Goal: Task Accomplishment & Management: Complete application form

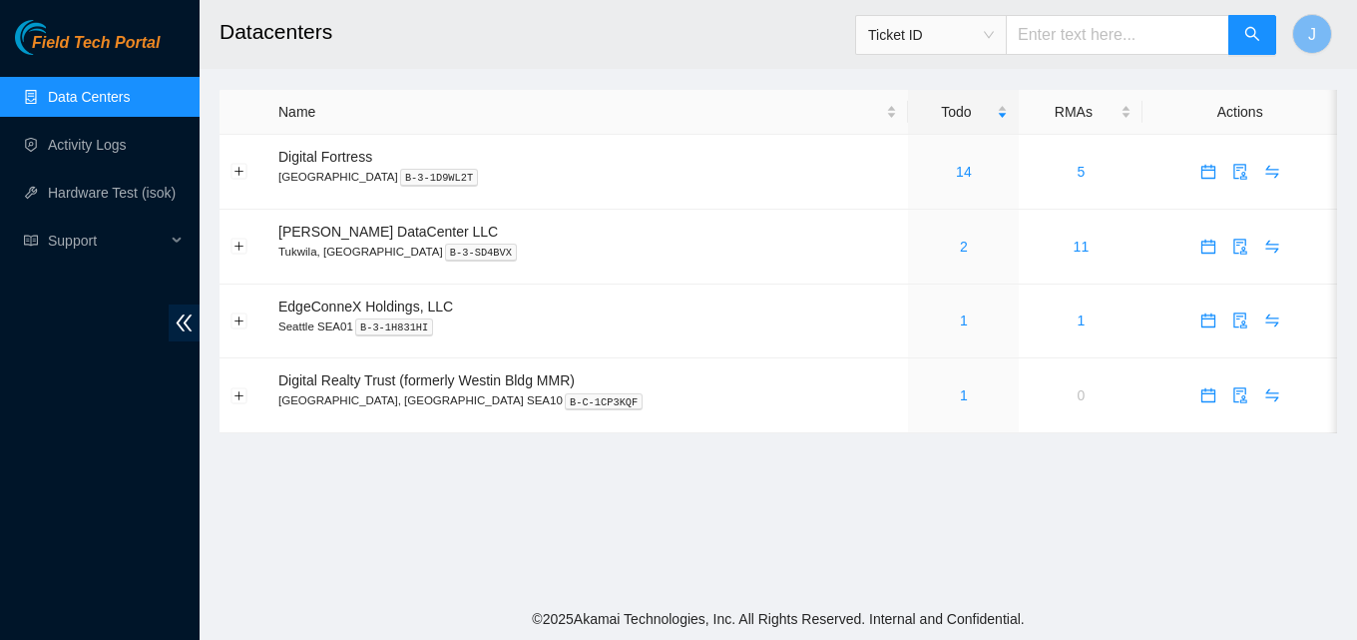
click at [103, 89] on link "Data Centers" at bounding box center [89, 97] width 82 height 16
click at [102, 94] on link "Data Centers" at bounding box center [89, 97] width 82 height 16
click at [920, 245] on div "2" at bounding box center [963, 247] width 89 height 22
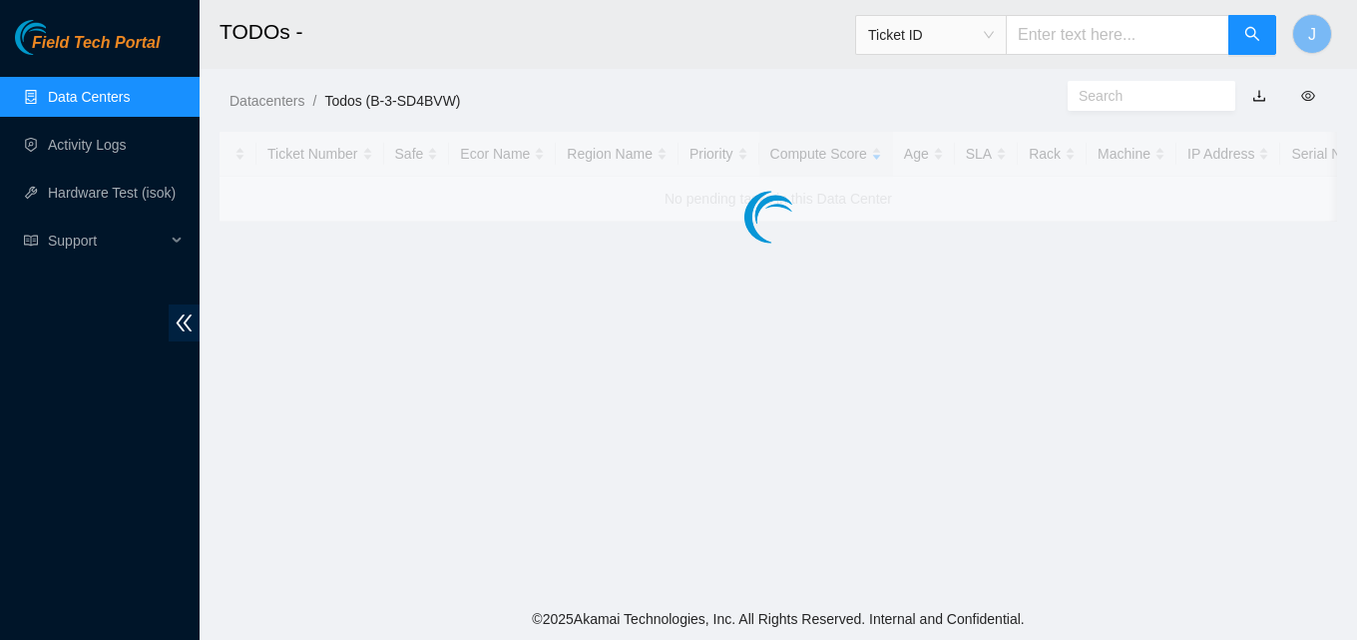
click at [920, 245] on main "TODOs - Ticket ID J Datacenters / Todos (B-3-SD4BVW) / Ticket Number Safe Ecor …" at bounding box center [779, 299] width 1158 height 598
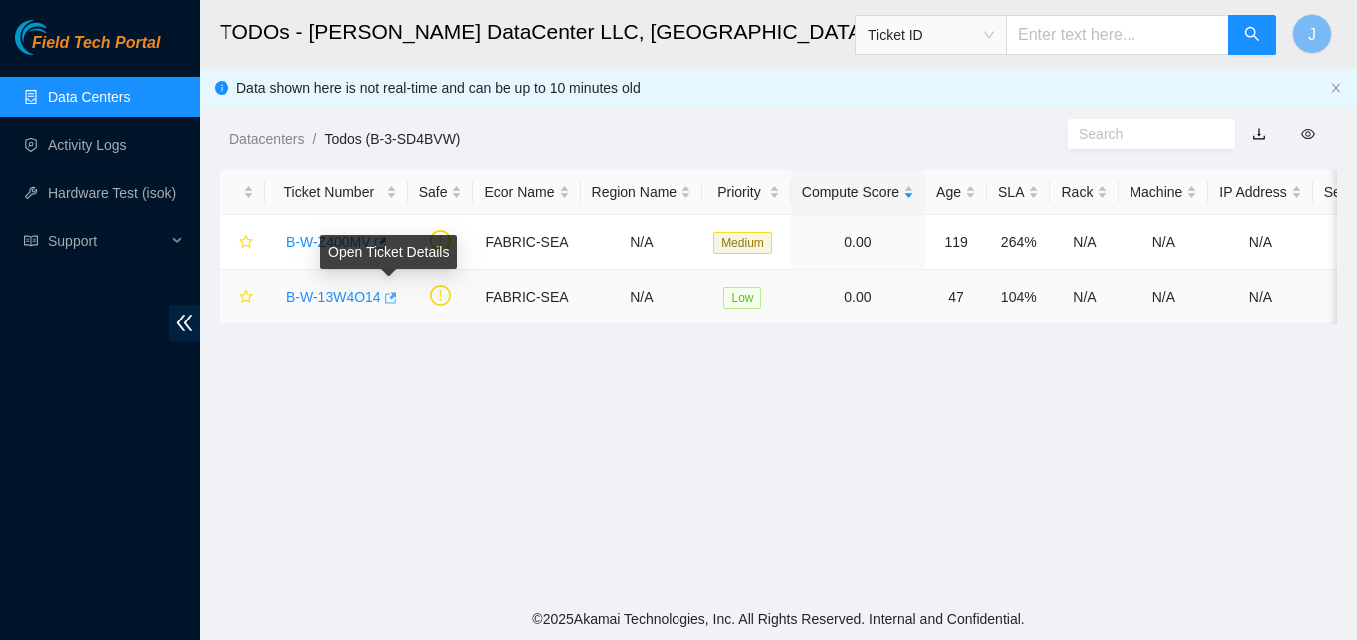
click at [392, 302] on icon "button" at bounding box center [391, 296] width 12 height 11
click at [94, 137] on link "Activity Logs" at bounding box center [87, 145] width 79 height 16
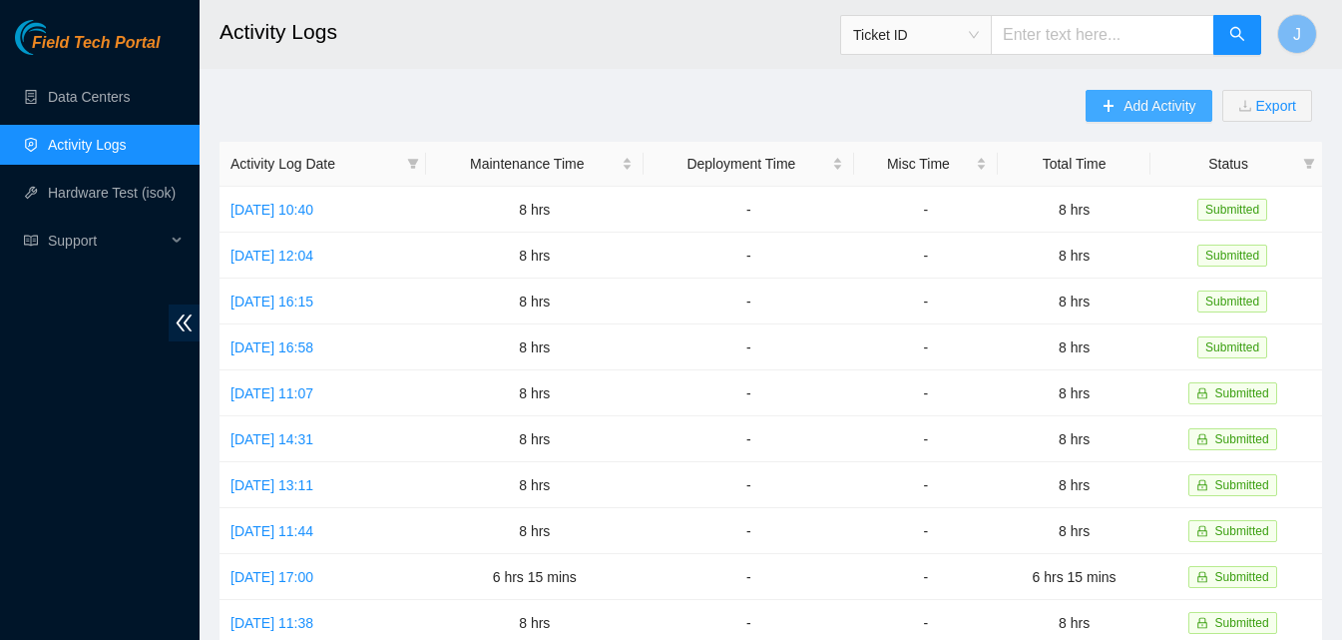
click at [1113, 116] on button "Add Activity" at bounding box center [1149, 106] width 126 height 32
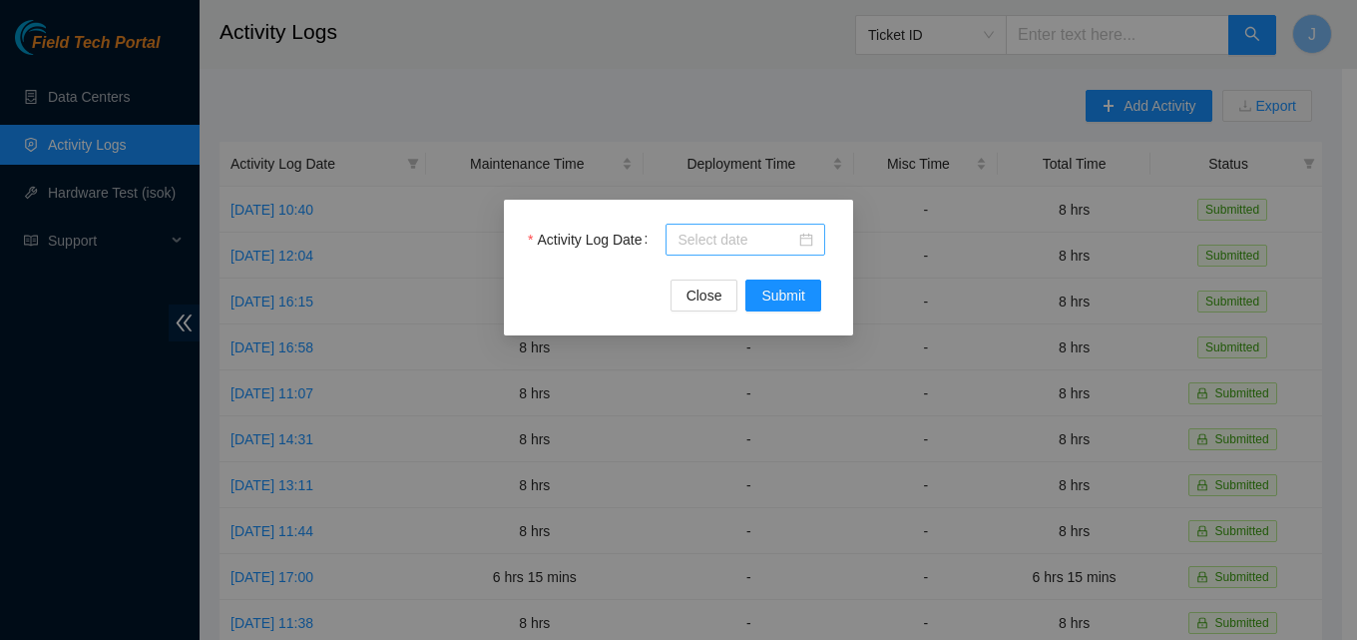
click at [743, 239] on input "Activity Log Date" at bounding box center [737, 240] width 118 height 22
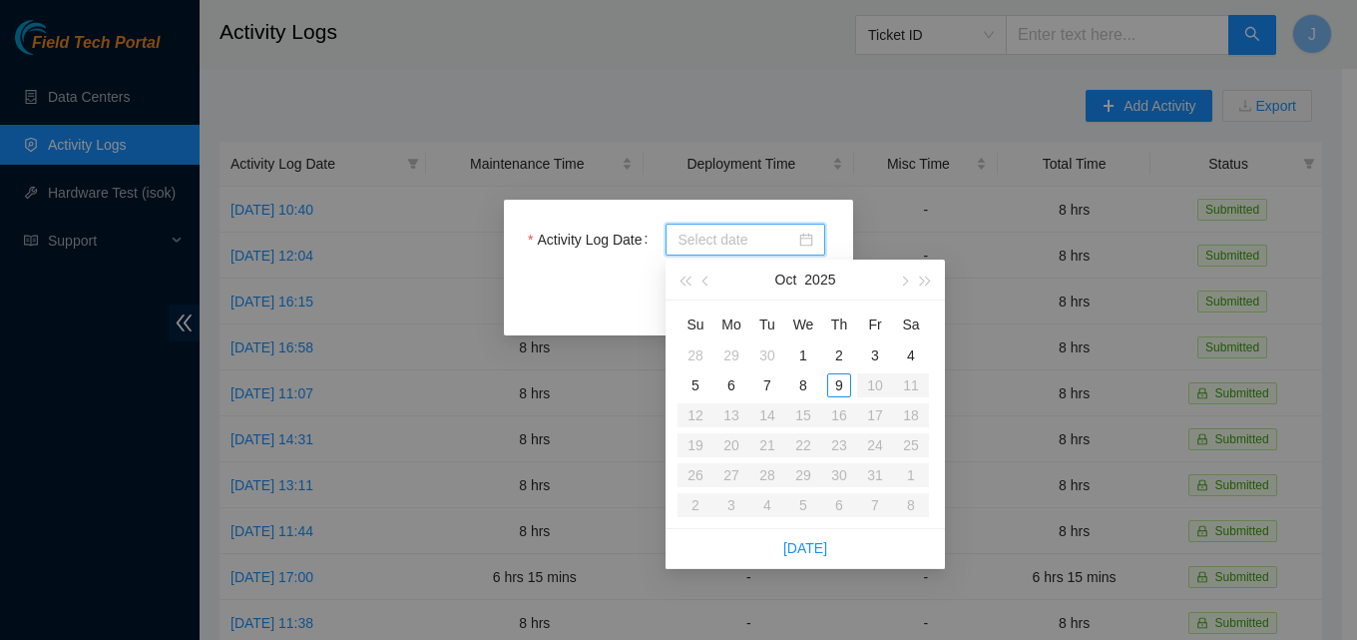
type input "[DATE]"
click at [834, 376] on div "9" at bounding box center [839, 385] width 24 height 24
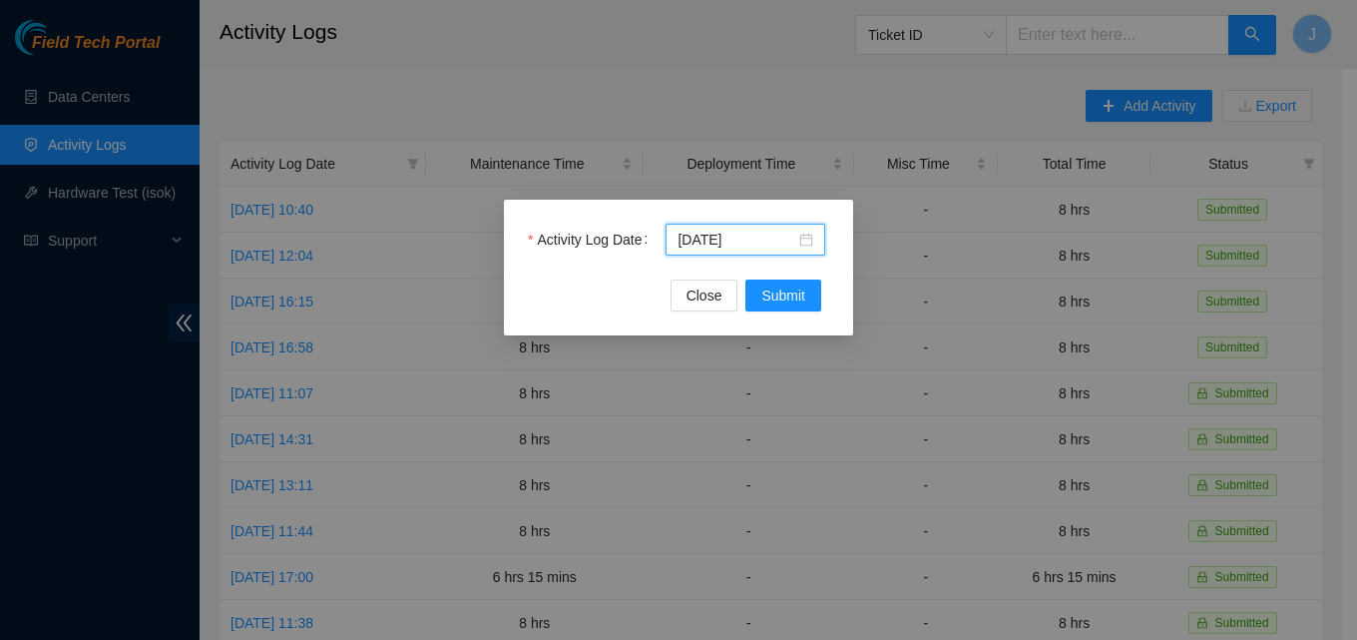
click at [811, 314] on div "Activity Log Date [DATE] Close Submit" at bounding box center [678, 268] width 349 height 136
click at [804, 300] on span "Submit" at bounding box center [783, 295] width 44 height 22
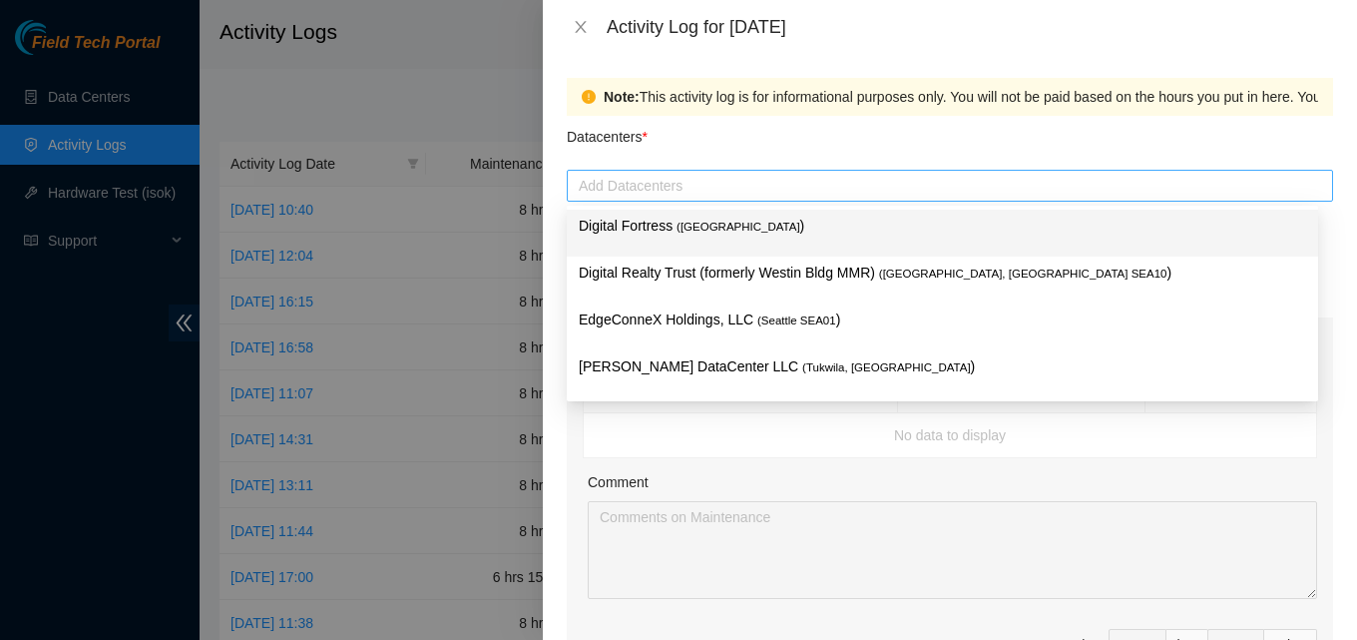
click at [755, 198] on div "Add Datacenters" at bounding box center [950, 186] width 766 height 32
type input "sa"
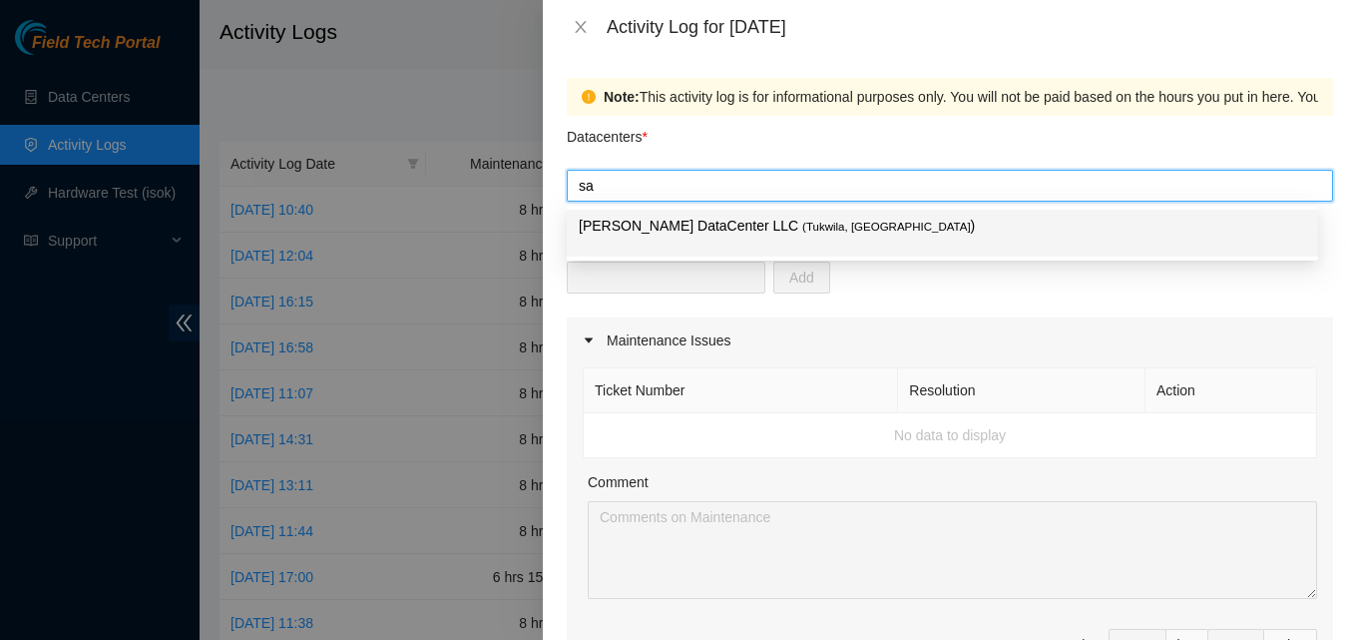
click at [712, 234] on p "[PERSON_NAME] DataCenter LLC ( [GEOGRAPHIC_DATA], [GEOGRAPHIC_DATA] )" at bounding box center [942, 226] width 727 height 23
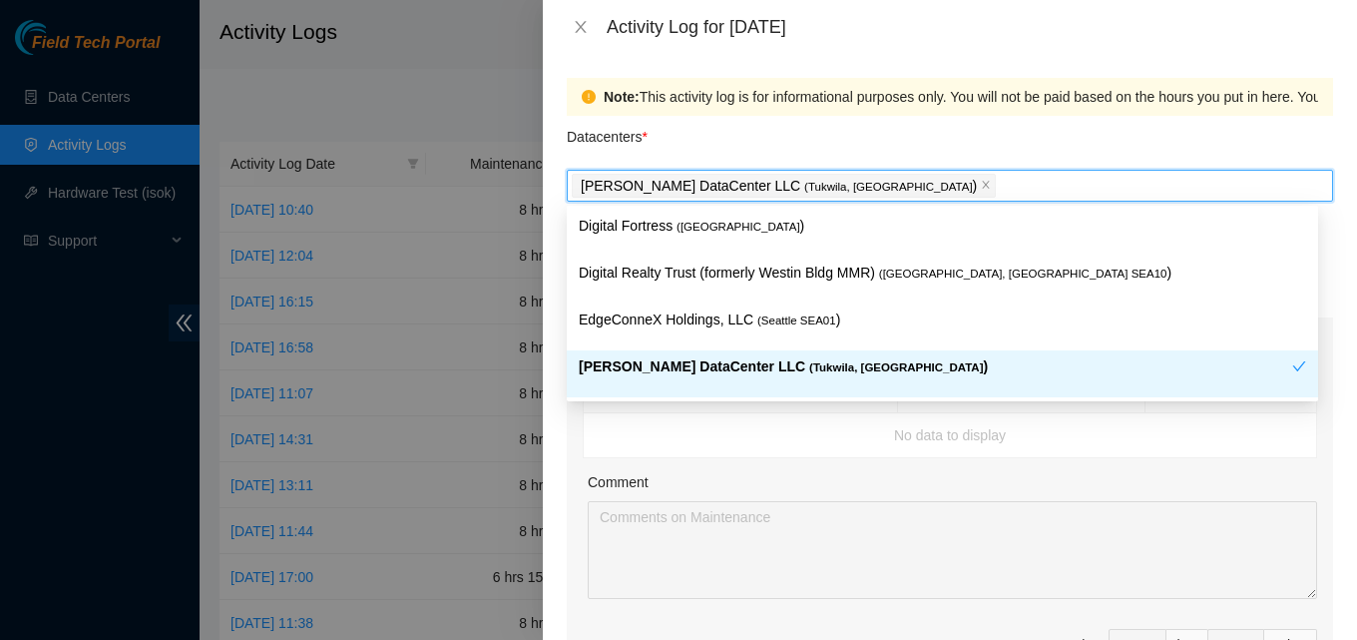
click at [809, 371] on span "( [GEOGRAPHIC_DATA], [GEOGRAPHIC_DATA]" at bounding box center [896, 367] width 174 height 12
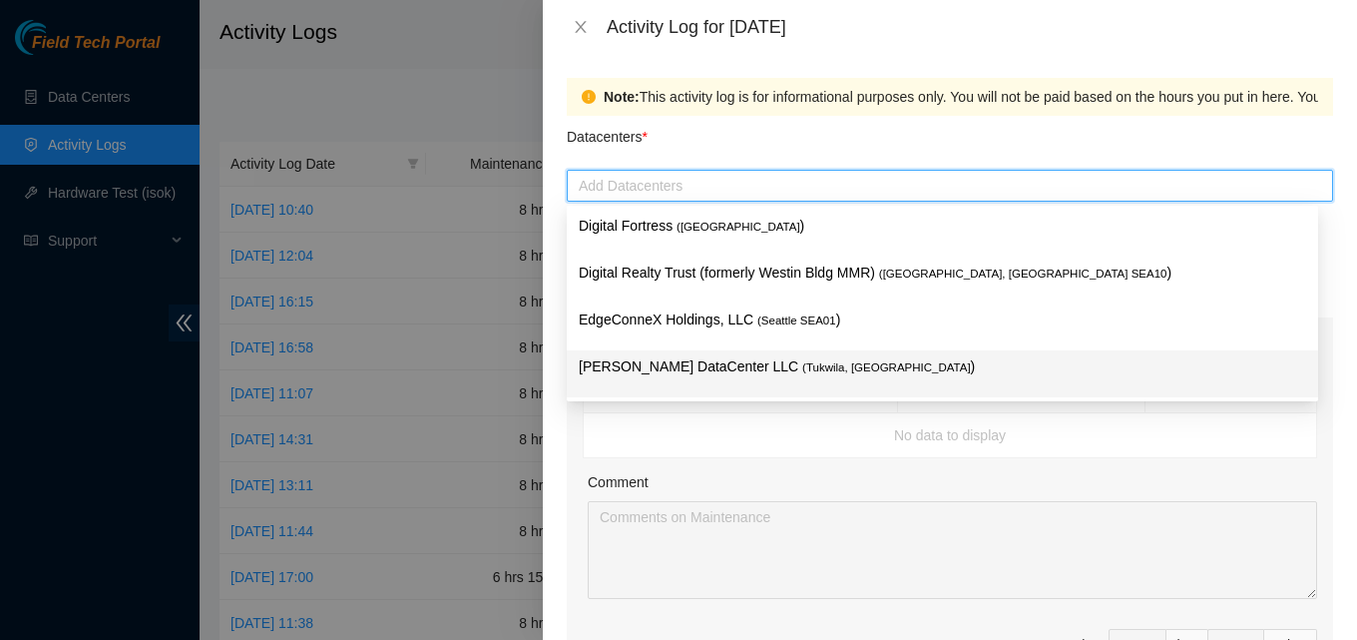
click at [802, 370] on span "( [GEOGRAPHIC_DATA], [GEOGRAPHIC_DATA]" at bounding box center [886, 367] width 169 height 12
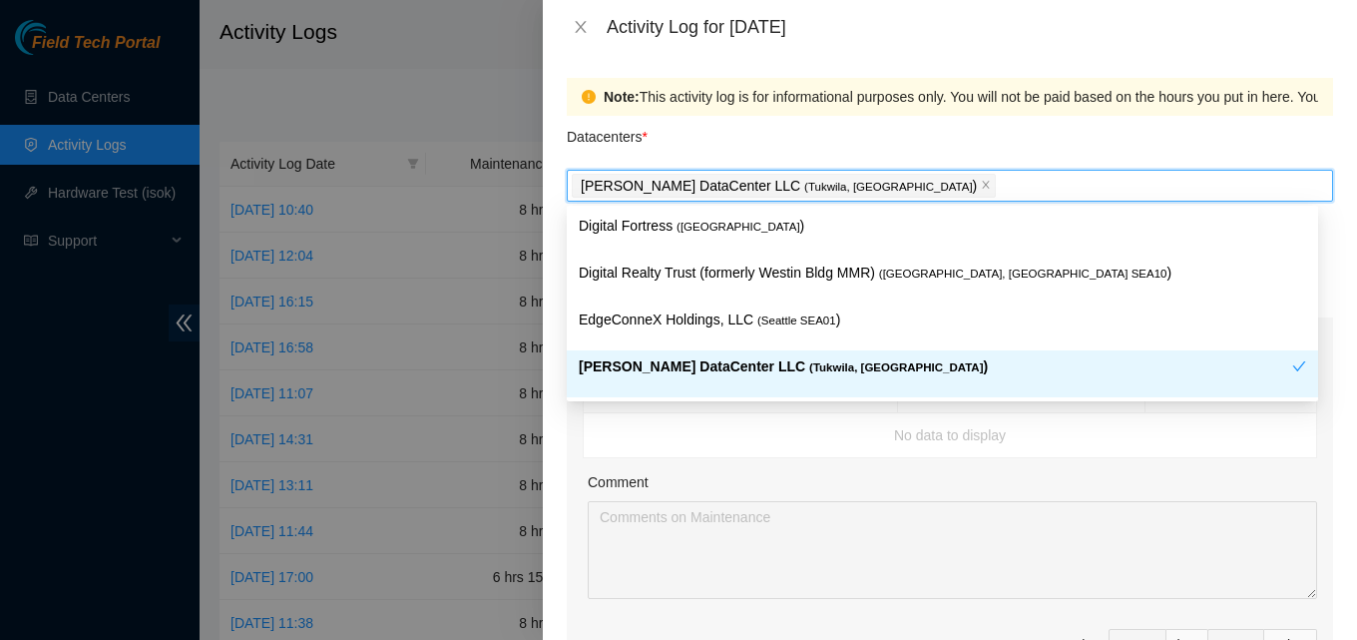
click at [1068, 428] on td "No data to display" at bounding box center [950, 435] width 733 height 45
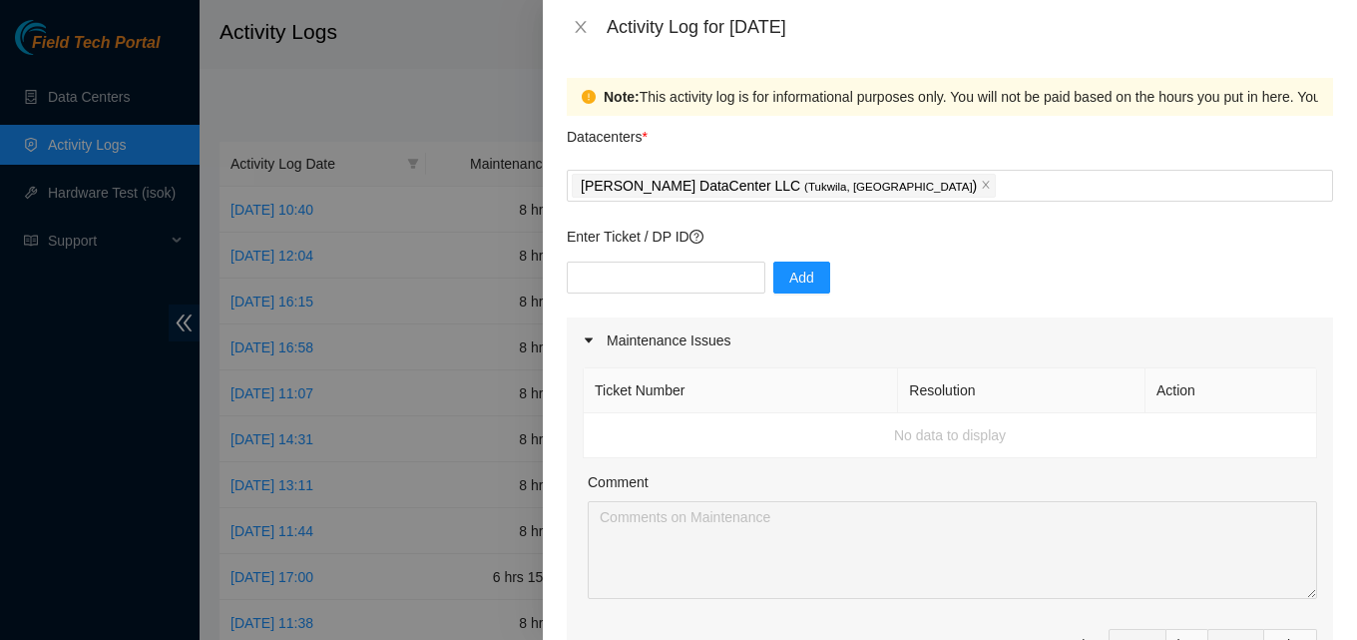
click at [723, 295] on div "Add" at bounding box center [950, 289] width 766 height 56
click at [719, 291] on input "text" at bounding box center [666, 277] width 199 height 32
type input "B-W-13W4O14"
click at [791, 281] on span "Add" at bounding box center [801, 277] width 25 height 22
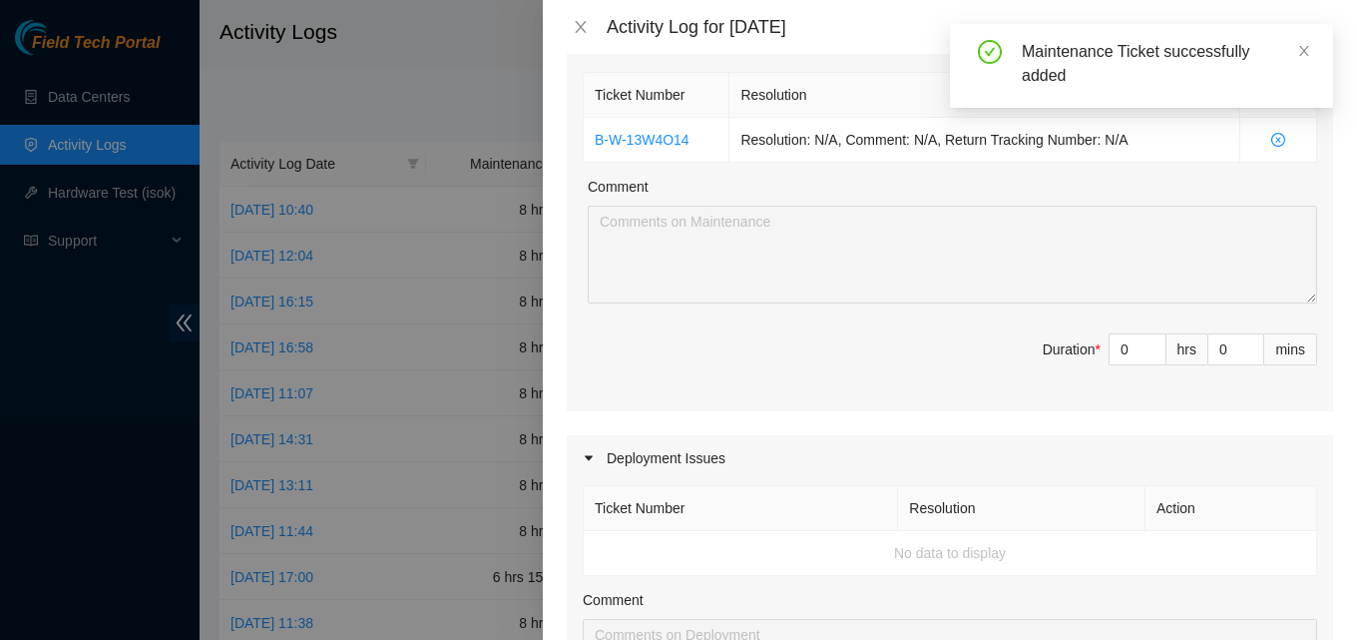
scroll to position [299, 0]
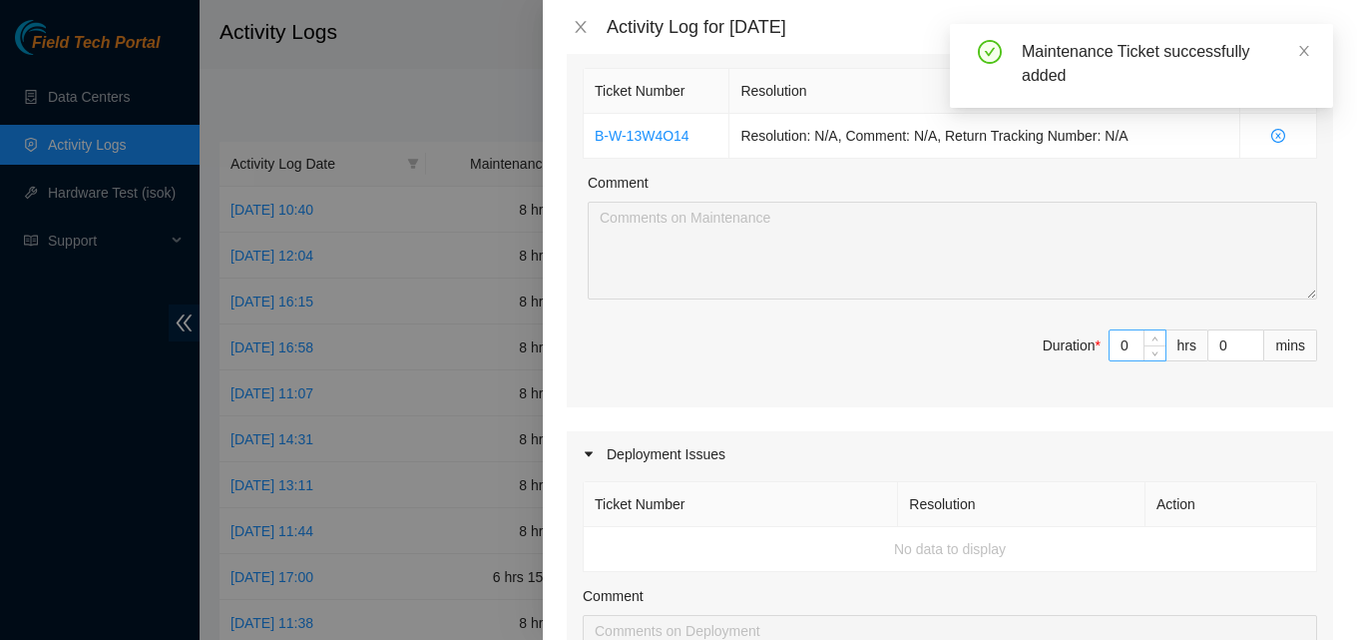
click at [1121, 349] on input "0" at bounding box center [1138, 345] width 56 height 30
type input "8"
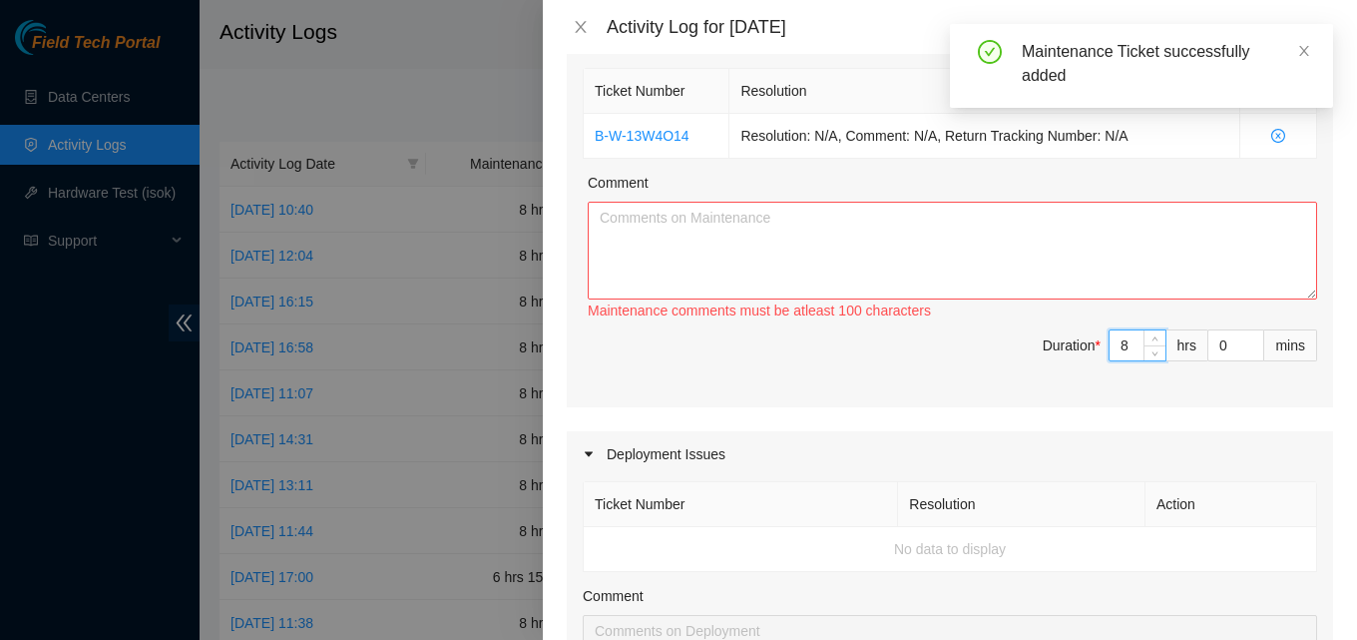
type input "8"
click at [891, 252] on textarea "Comment" at bounding box center [952, 251] width 729 height 98
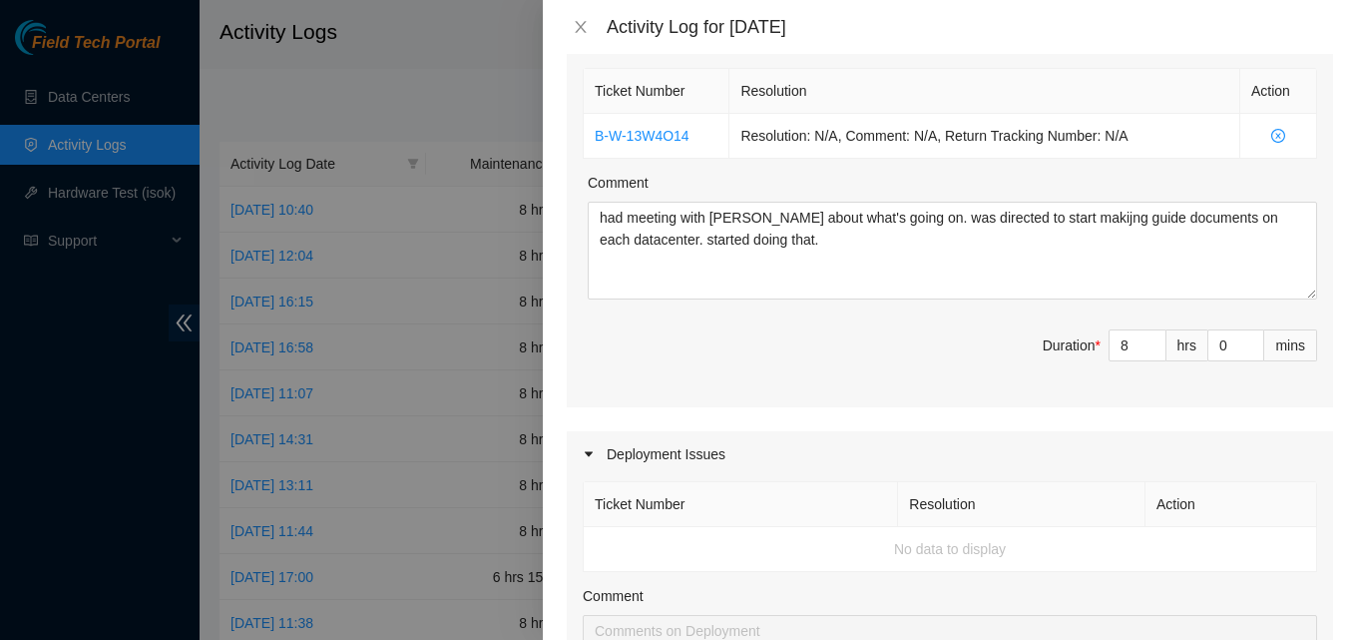
click at [728, 369] on span "Duration * 8 hrs 0 mins" at bounding box center [950, 357] width 734 height 56
click at [906, 268] on textarea "had meeting with [PERSON_NAME] about what's going on. was directed to start mak…" at bounding box center [952, 251] width 729 height 98
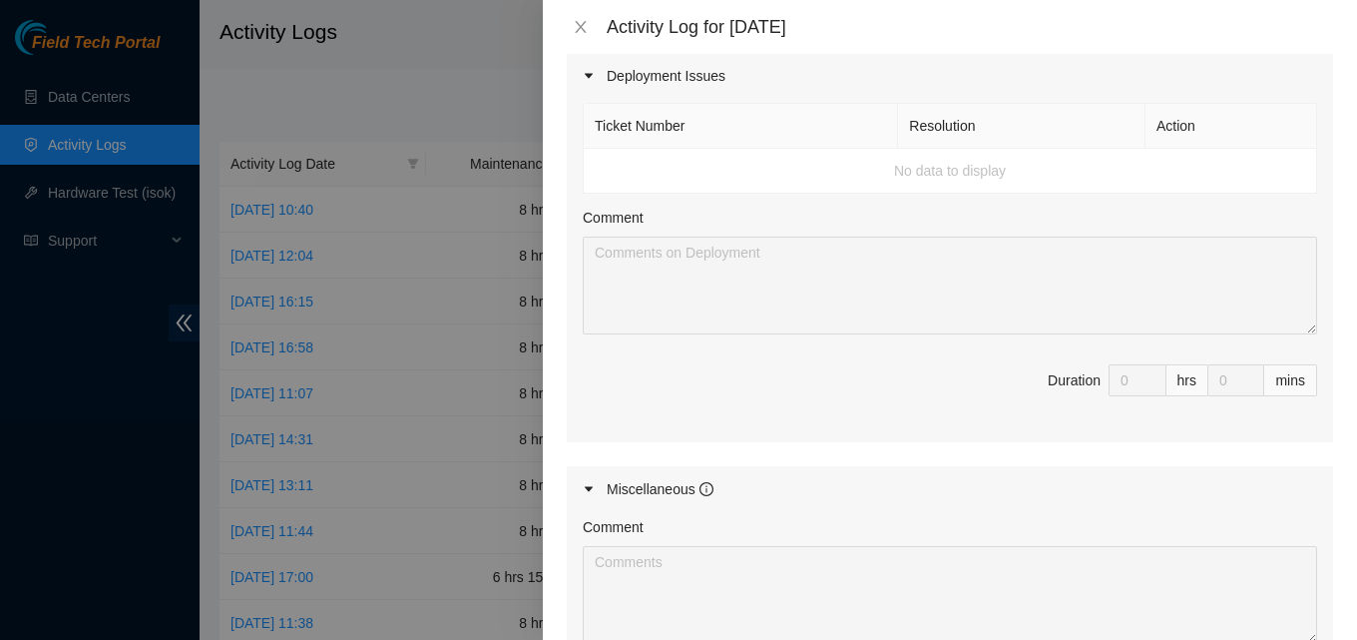
scroll to position [998, 0]
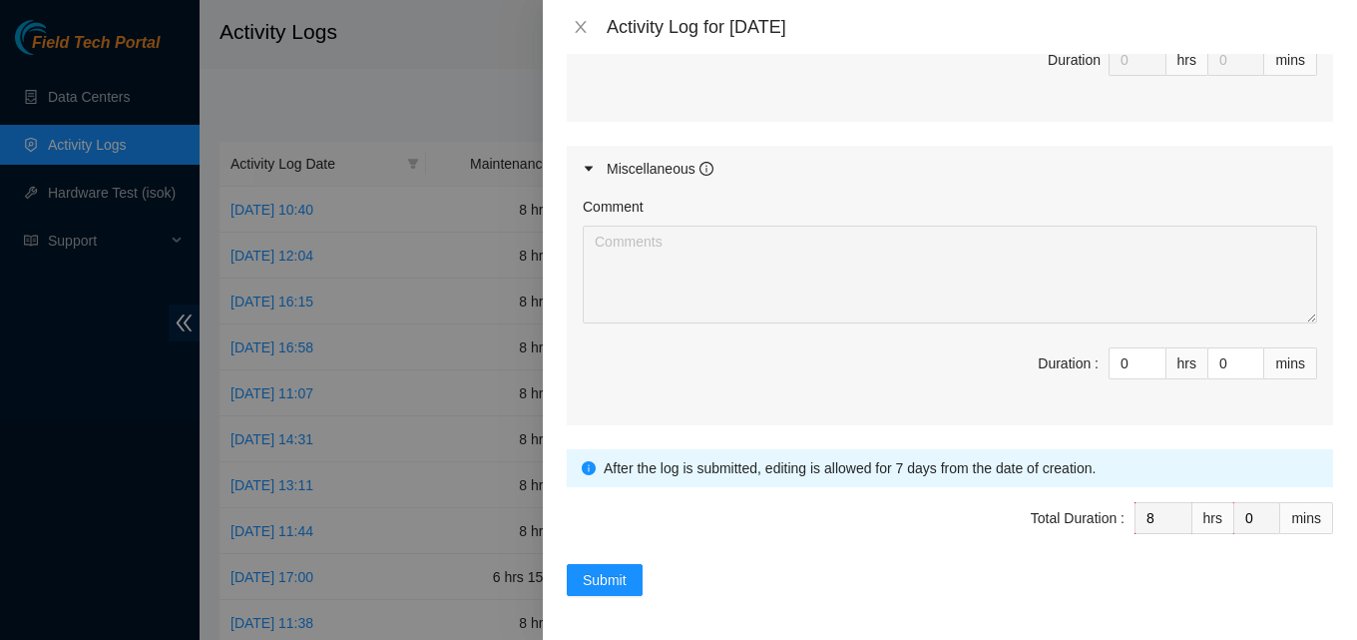
type textarea "had meeting with [PERSON_NAME] about what's going on. was directed to start mak…"
click at [623, 558] on span "Total Duration : 8 hrs 0 mins" at bounding box center [950, 530] width 766 height 56
click at [618, 564] on button "Submit" at bounding box center [605, 580] width 76 height 32
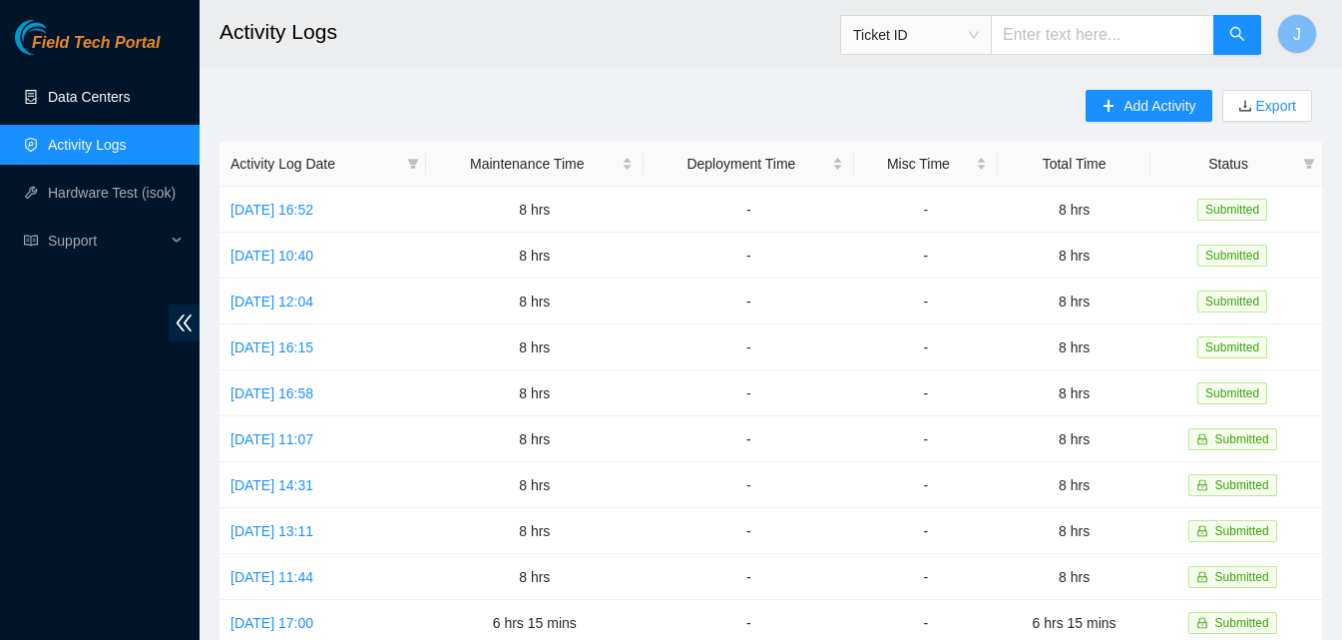
click at [128, 89] on link "Data Centers" at bounding box center [89, 97] width 82 height 16
